Goal: Information Seeking & Learning: Learn about a topic

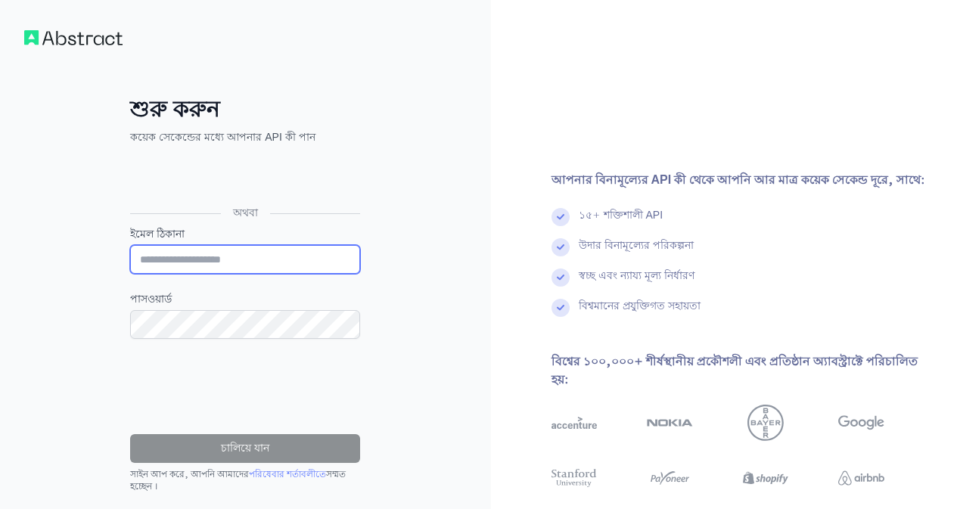
click at [228, 259] on input "ইমেল ঠিকানা" at bounding box center [245, 259] width 230 height 29
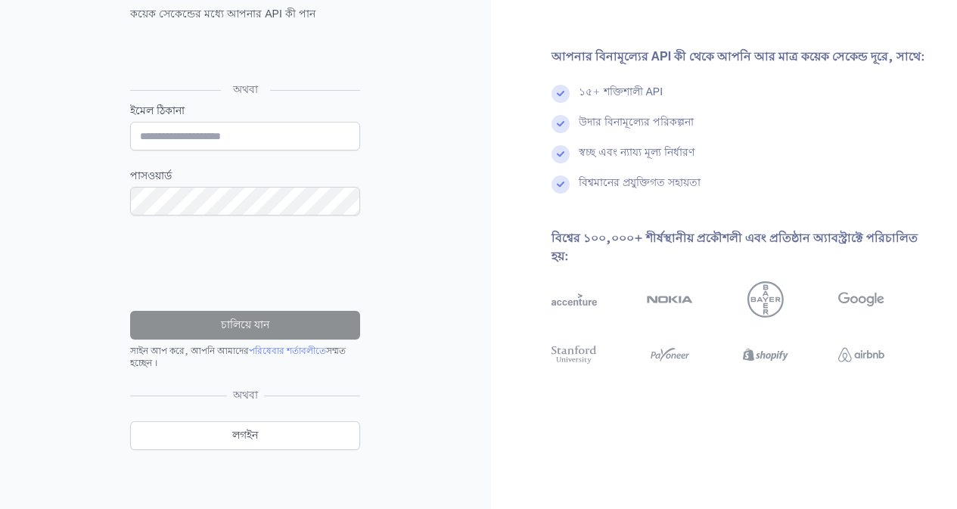
scroll to position [125, 0]
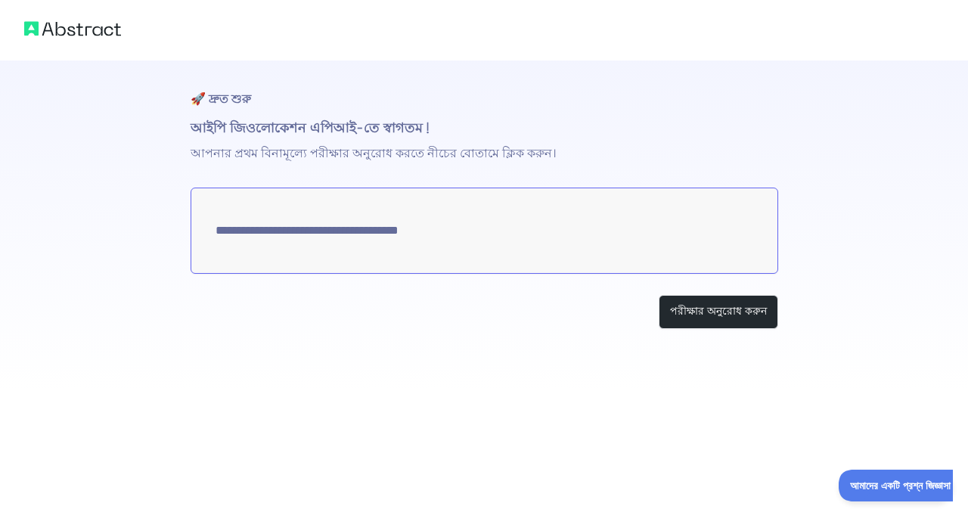
type textarea "**********"
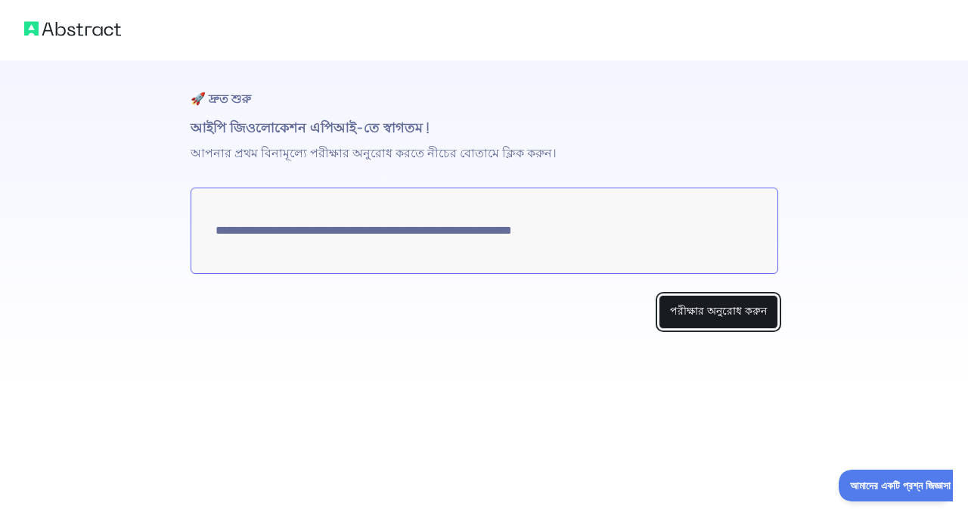
click at [716, 316] on font "পরীক্ষার অনুরোধ করুন" at bounding box center [718, 311] width 97 height 15
drag, startPoint x: 699, startPoint y: 312, endPoint x: 691, endPoint y: 312, distance: 8.3
click at [699, 312] on font "পরীক্ষার অনুরোধ করুন" at bounding box center [718, 311] width 97 height 15
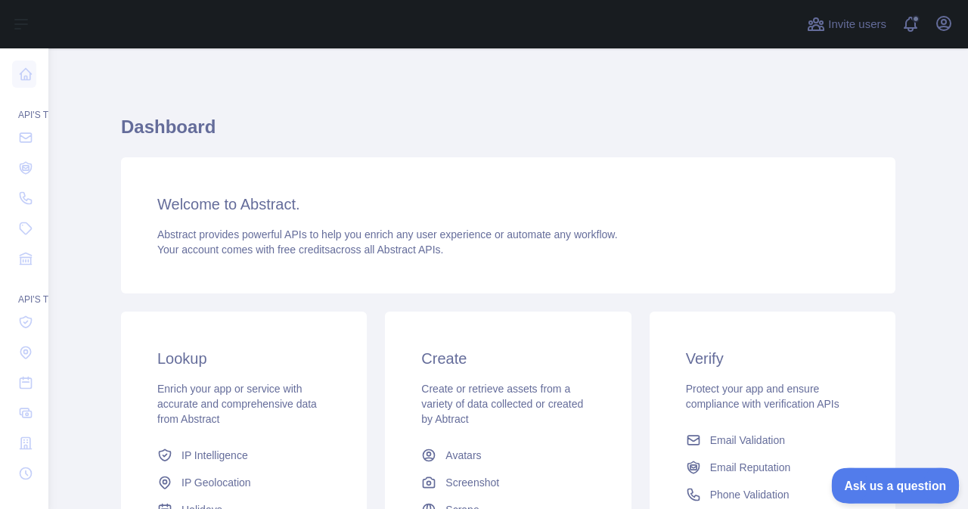
click at [855, 473] on button "Ask us a question" at bounding box center [887, 483] width 113 height 32
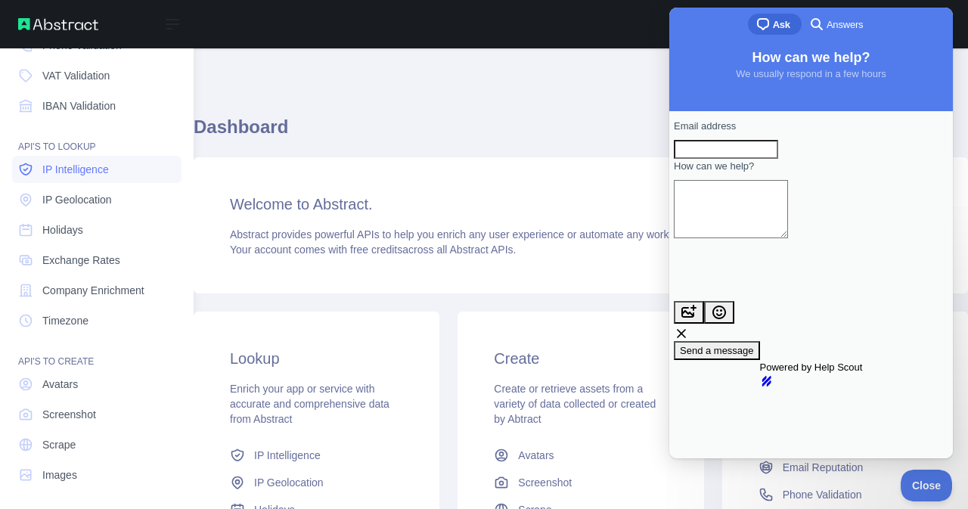
scroll to position [157, 0]
click at [72, 160] on span "IP Intelligence" at bounding box center [75, 165] width 67 height 15
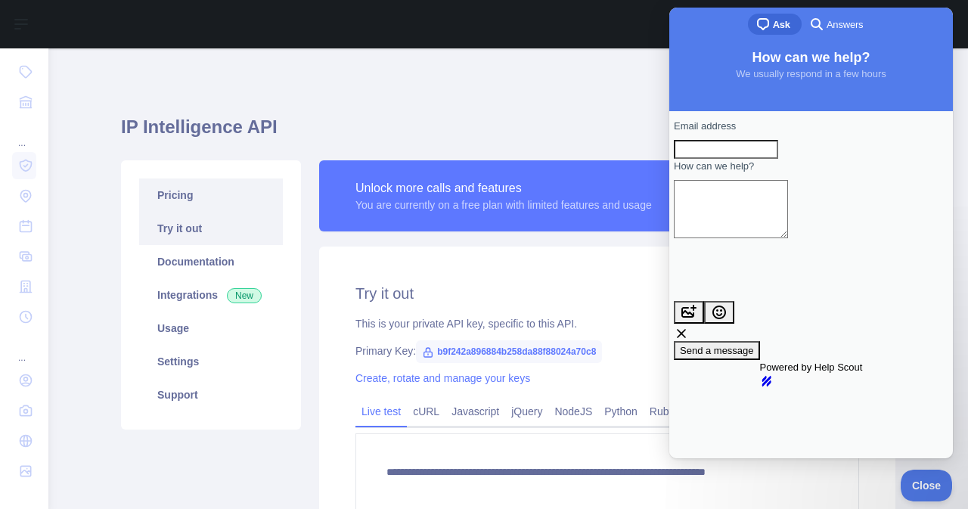
type textarea "**********"
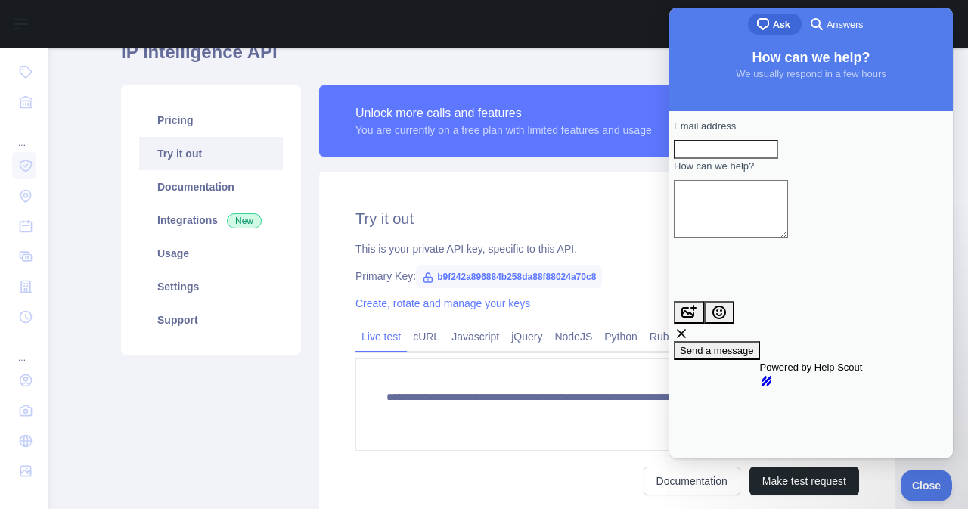
scroll to position [76, 0]
